Goal: Navigation & Orientation: Find specific page/section

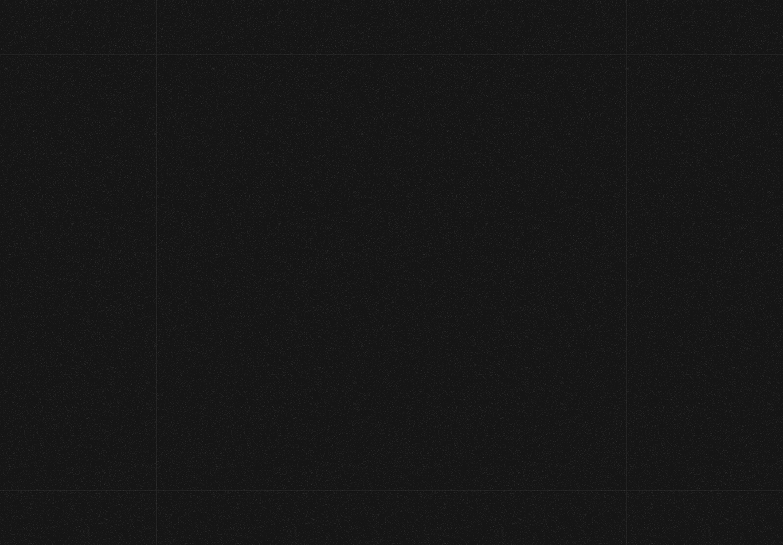
scroll to position [68, 0]
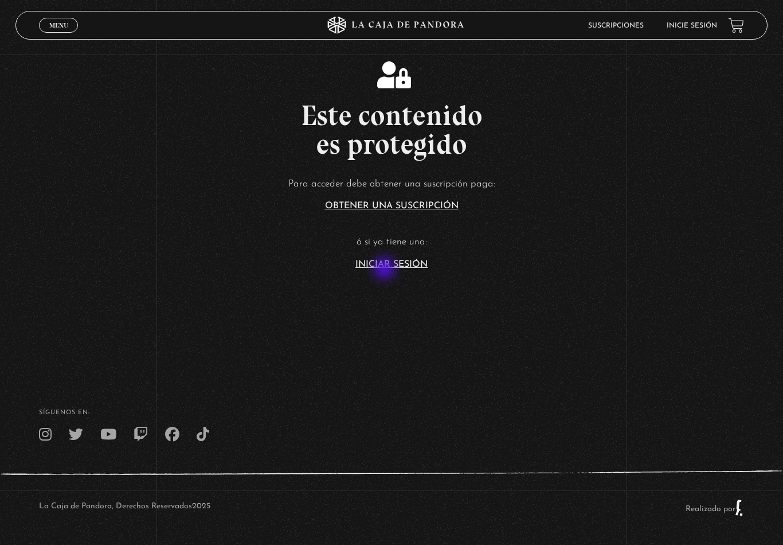
click at [411, 269] on link "Iniciar Sesión" at bounding box center [391, 264] width 72 height 9
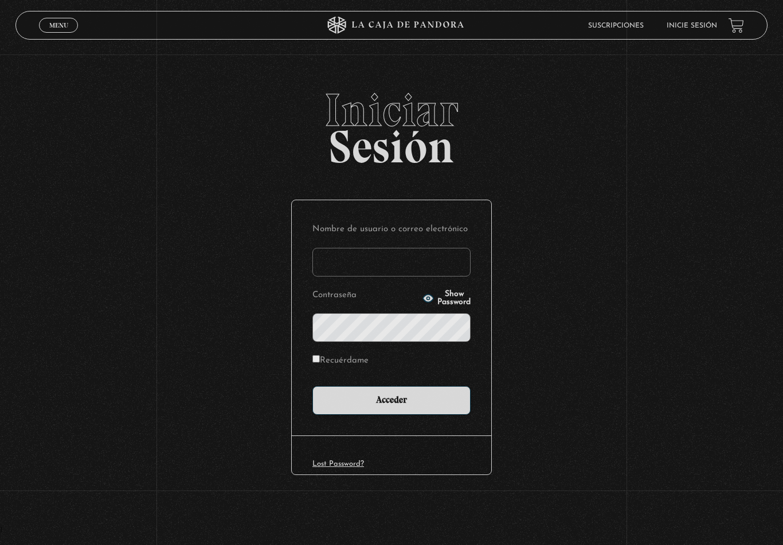
type input "samsnowtrue.1@gmail.com"
click at [392, 401] on input "Acceder" at bounding box center [391, 400] width 158 height 29
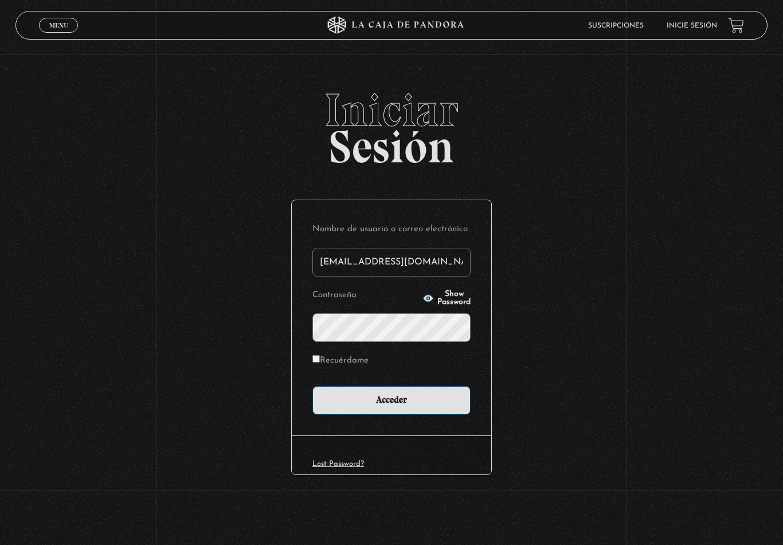
click at [404, 397] on input "Acceder" at bounding box center [391, 400] width 158 height 29
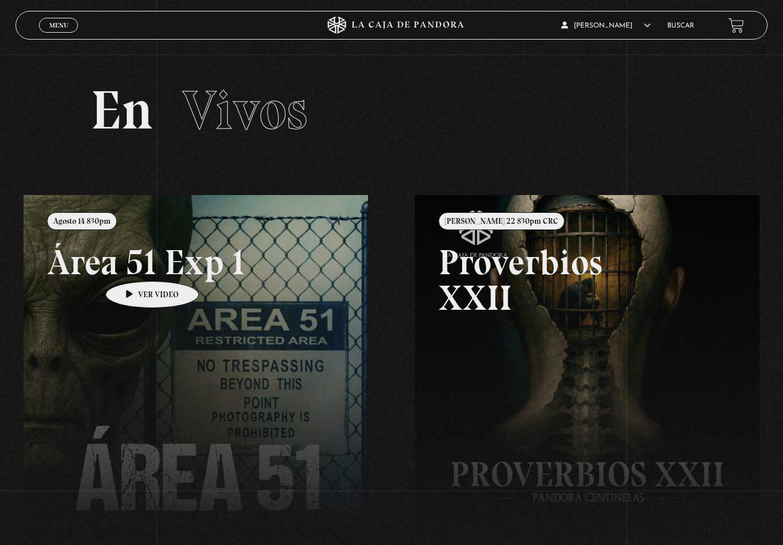
click at [163, 294] on link at bounding box center [415, 467] width 783 height 545
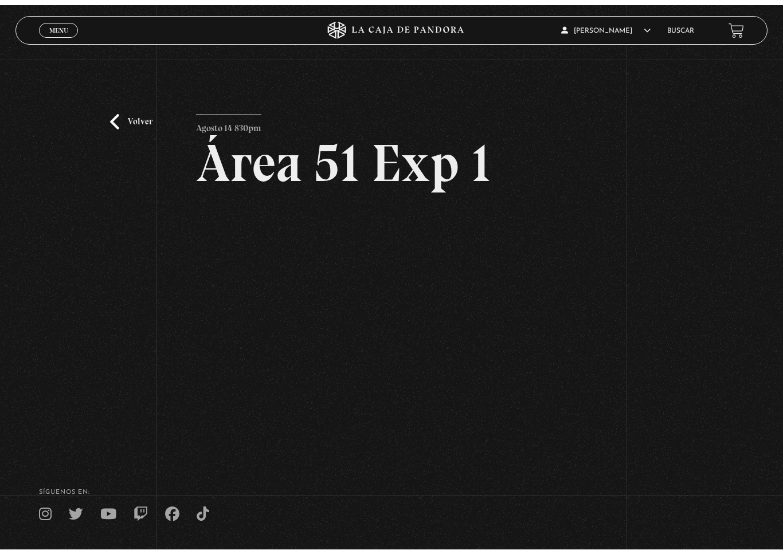
scroll to position [14, 0]
